Goal: Transaction & Acquisition: Purchase product/service

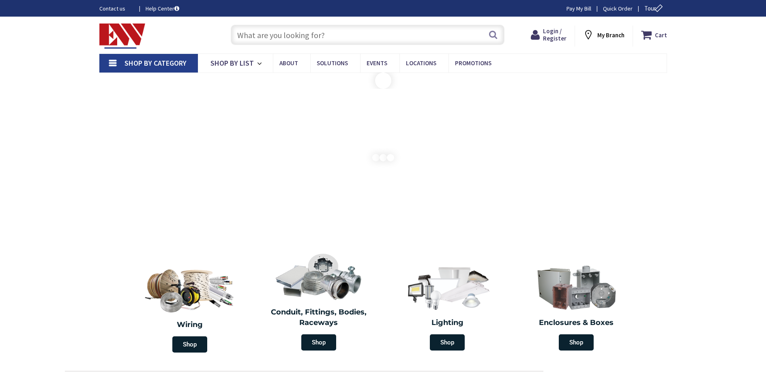
click at [281, 35] on input "text" at bounding box center [368, 35] width 274 height 20
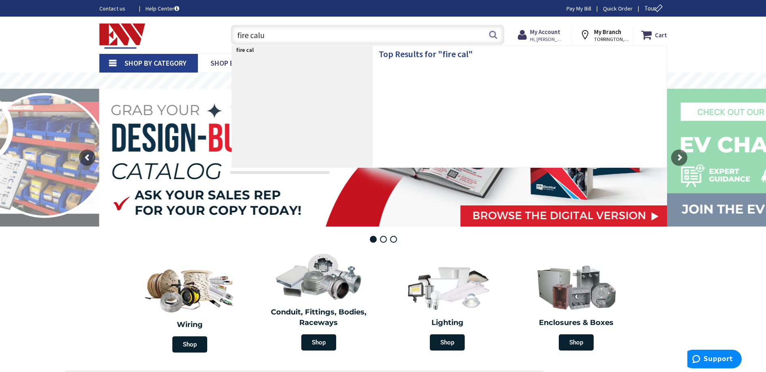
type input "fire caluk"
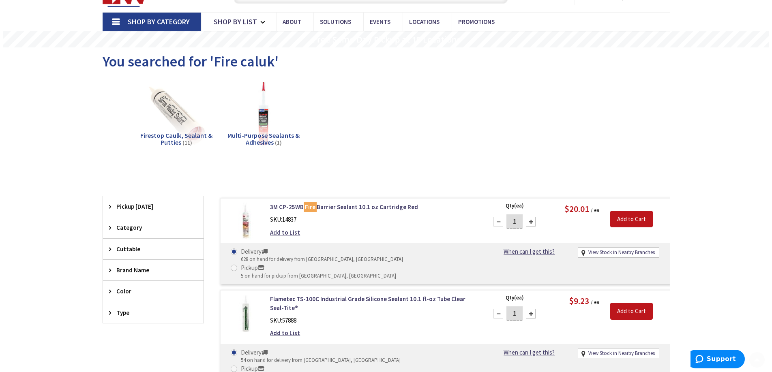
scroll to position [81, 0]
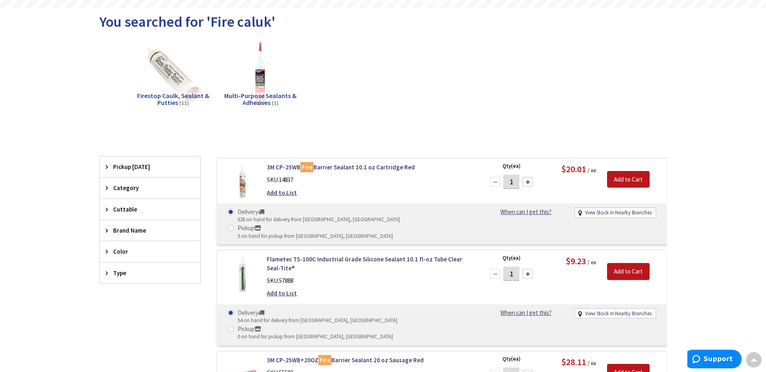
click at [529, 184] on div at bounding box center [528, 182] width 10 height 10
click at [529, 182] on div at bounding box center [528, 182] width 10 height 10
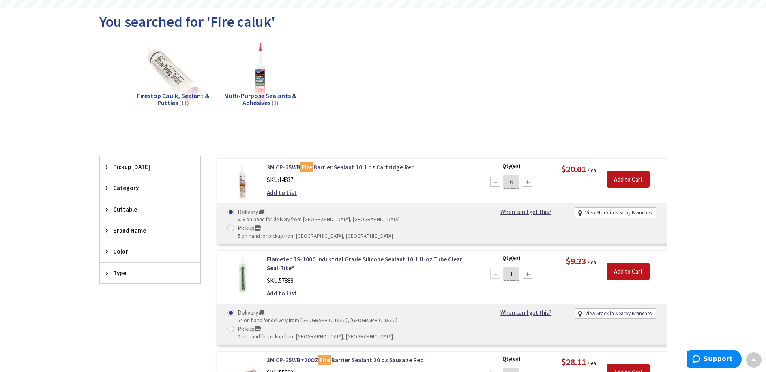
click at [530, 181] on div at bounding box center [528, 182] width 10 height 10
click at [495, 183] on div at bounding box center [495, 182] width 10 height 10
type input "8"
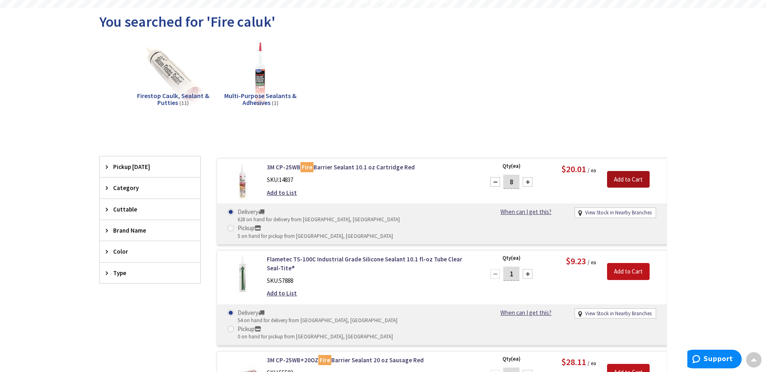
click at [618, 178] on input "Add to Cart" at bounding box center [628, 179] width 43 height 17
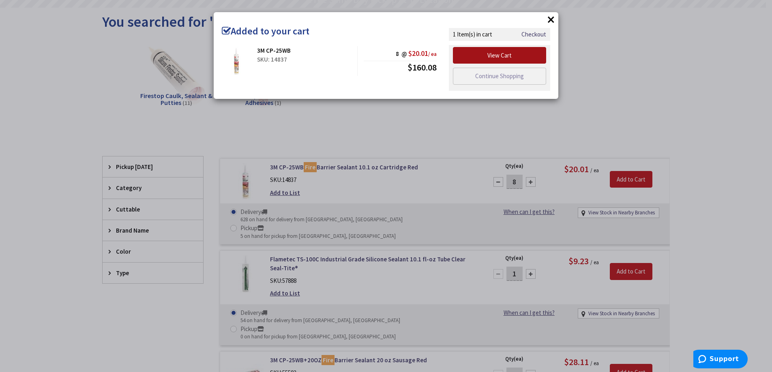
click at [495, 51] on link "View Cart" at bounding box center [499, 55] width 93 height 17
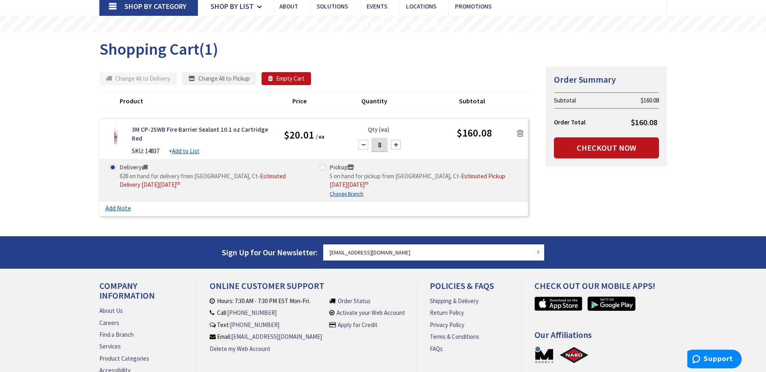
scroll to position [71, 0]
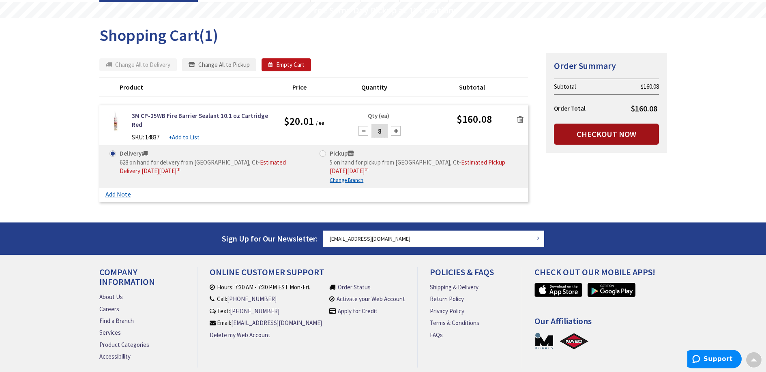
click at [605, 132] on link "Checkout Now" at bounding box center [606, 134] width 105 height 21
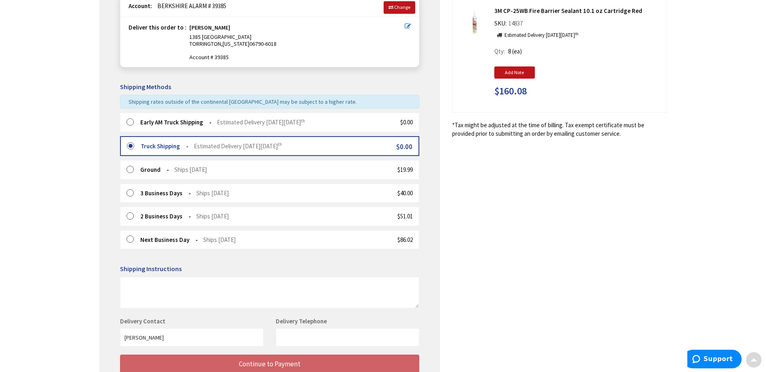
scroll to position [162, 0]
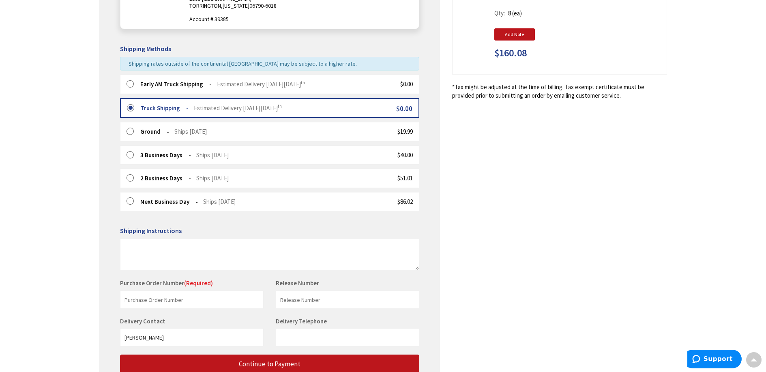
click at [130, 81] on label at bounding box center [133, 84] width 13 height 8
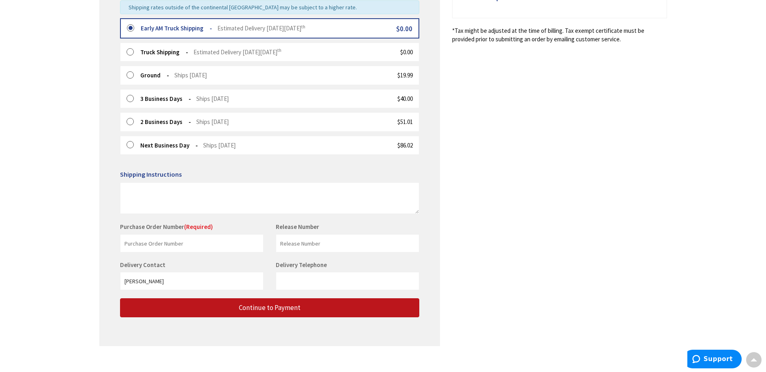
scroll to position [227, 0]
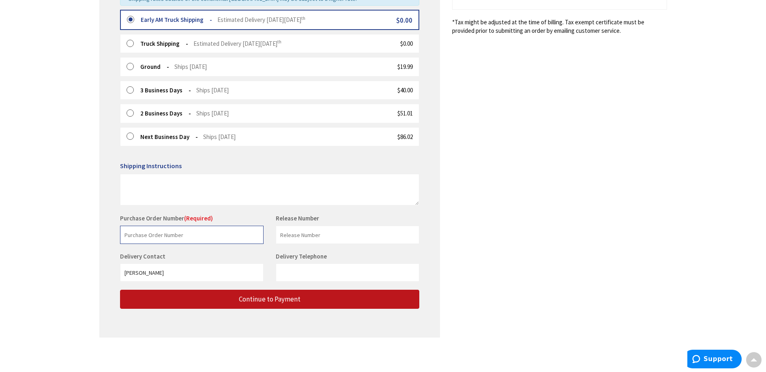
click at [164, 238] on input "text" at bounding box center [192, 235] width 144 height 18
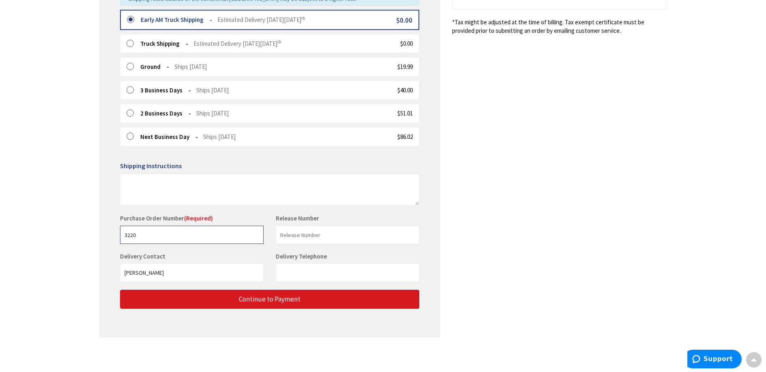
type input "3220"
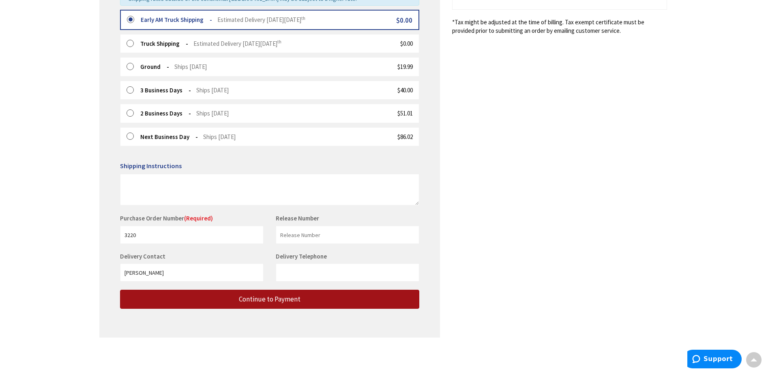
click at [284, 297] on span "Continue to Payment" at bounding box center [270, 299] width 62 height 9
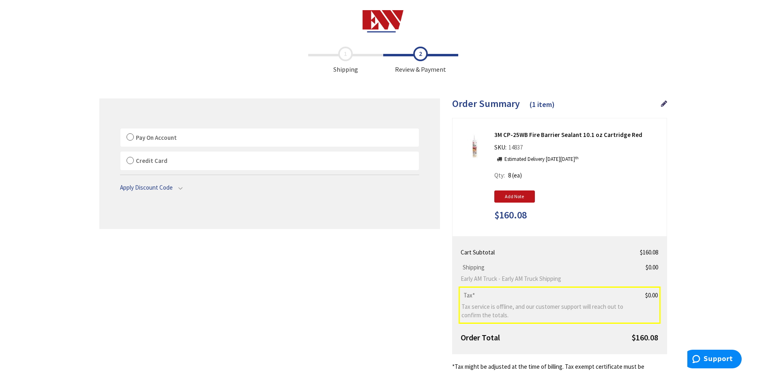
click at [131, 133] on label "Pay On Account" at bounding box center [269, 138] width 298 height 19
click at [130, 137] on label "Pay On Account" at bounding box center [269, 138] width 298 height 19
click at [120, 130] on input "Pay On Account" at bounding box center [120, 130] width 0 height 0
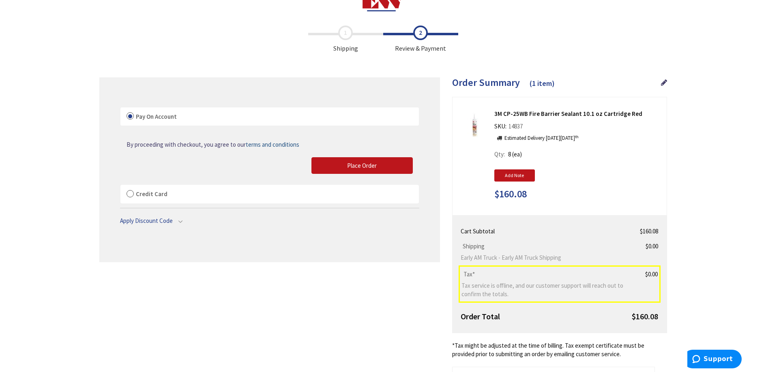
scroll to position [41, 0]
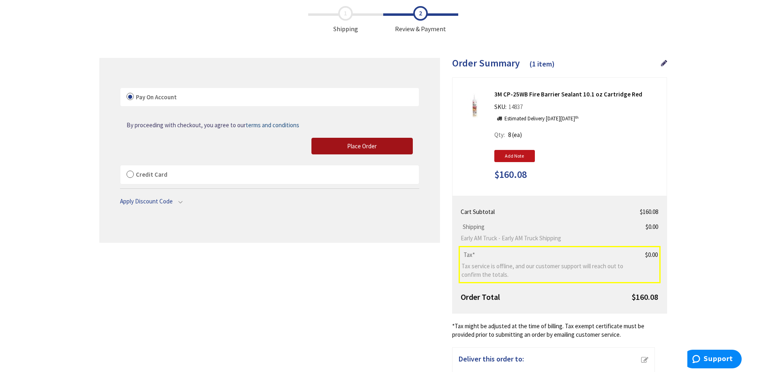
click at [362, 144] on span "Place Order" at bounding box center [362, 146] width 30 height 8
